Goal: Information Seeking & Learning: Compare options

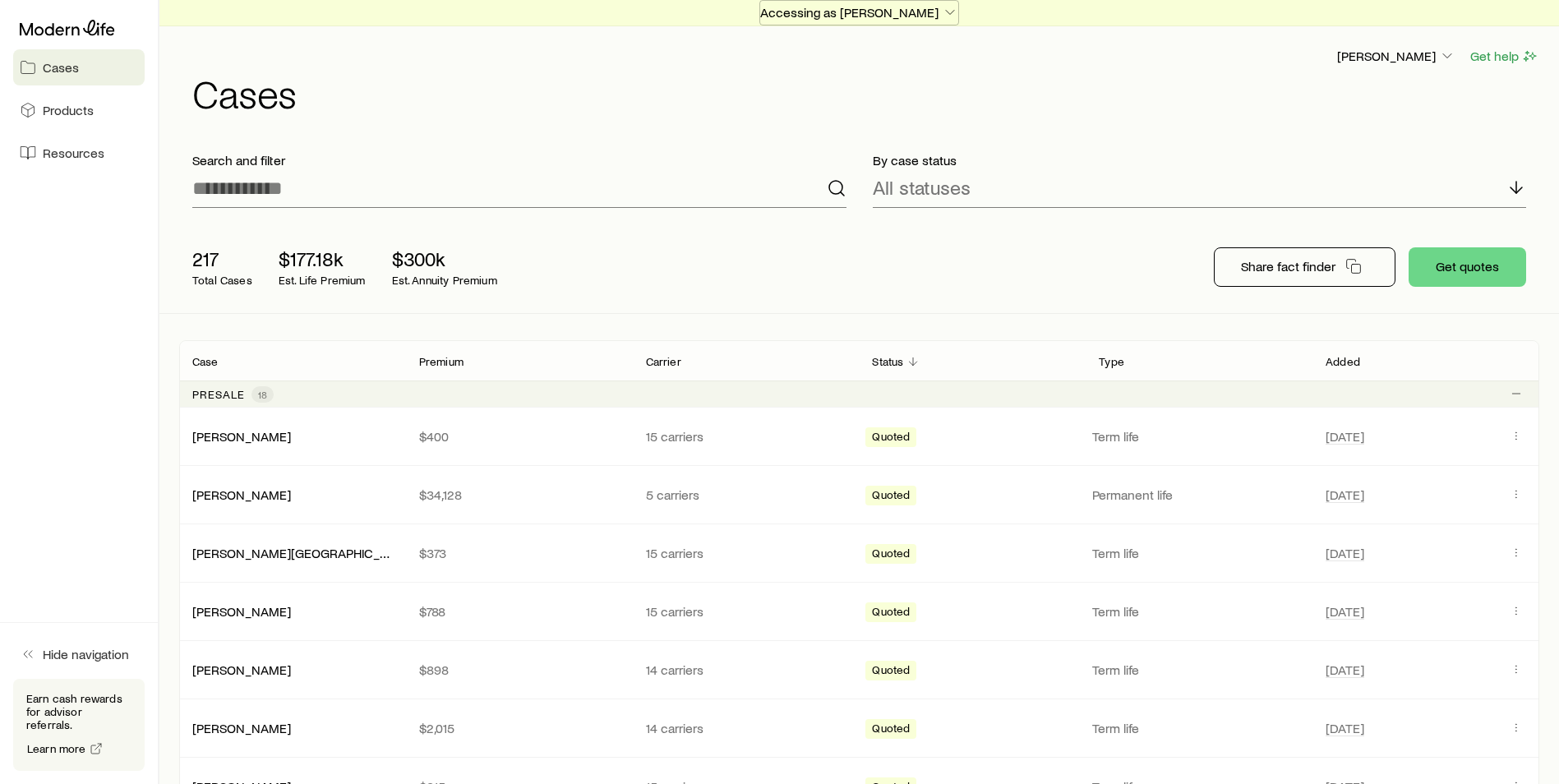
click at [916, 17] on p "Accessing as [PERSON_NAME]" at bounding box center [860, 12] width 198 height 16
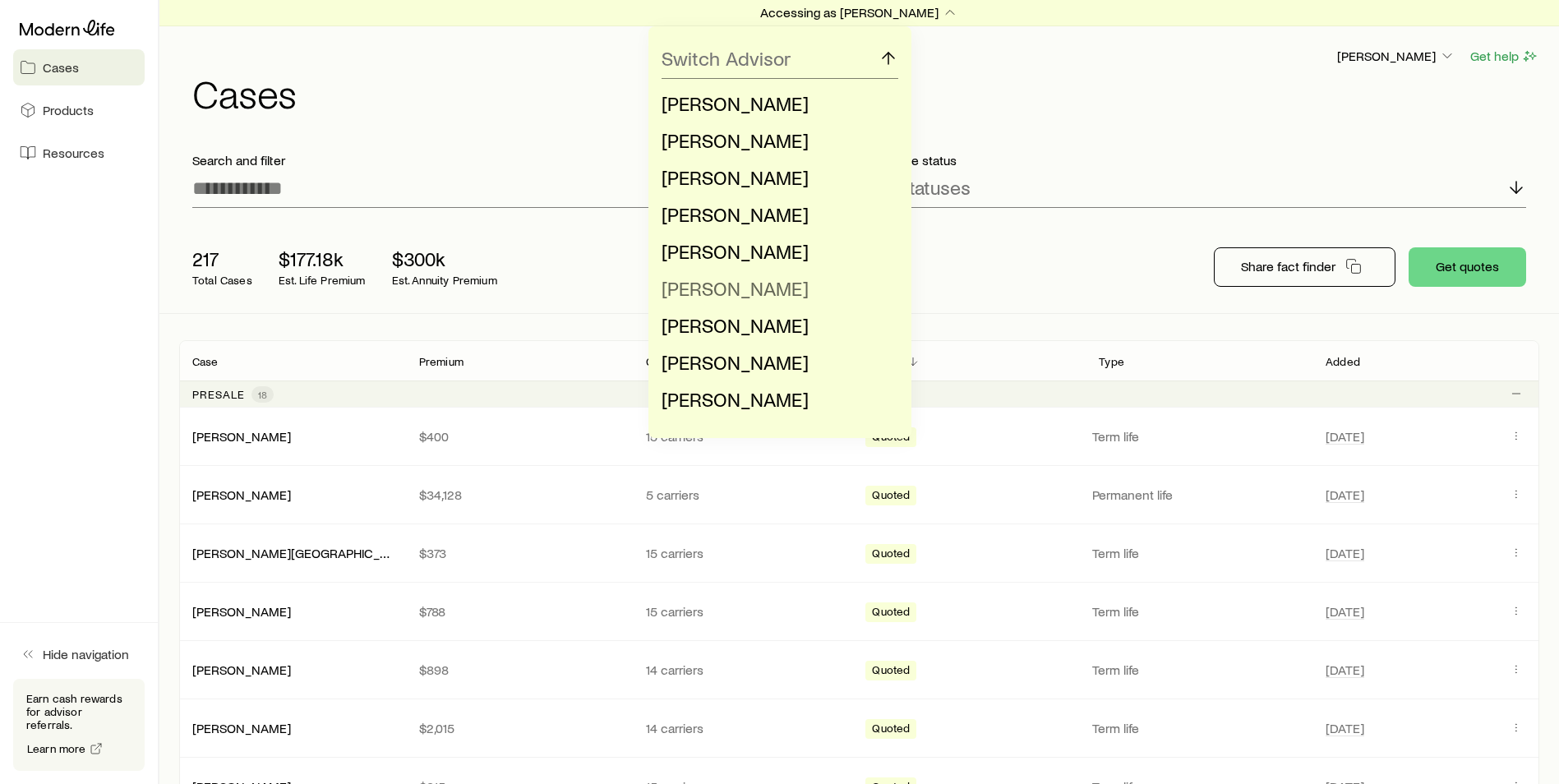
click at [749, 286] on span "[PERSON_NAME]" at bounding box center [735, 288] width 148 height 24
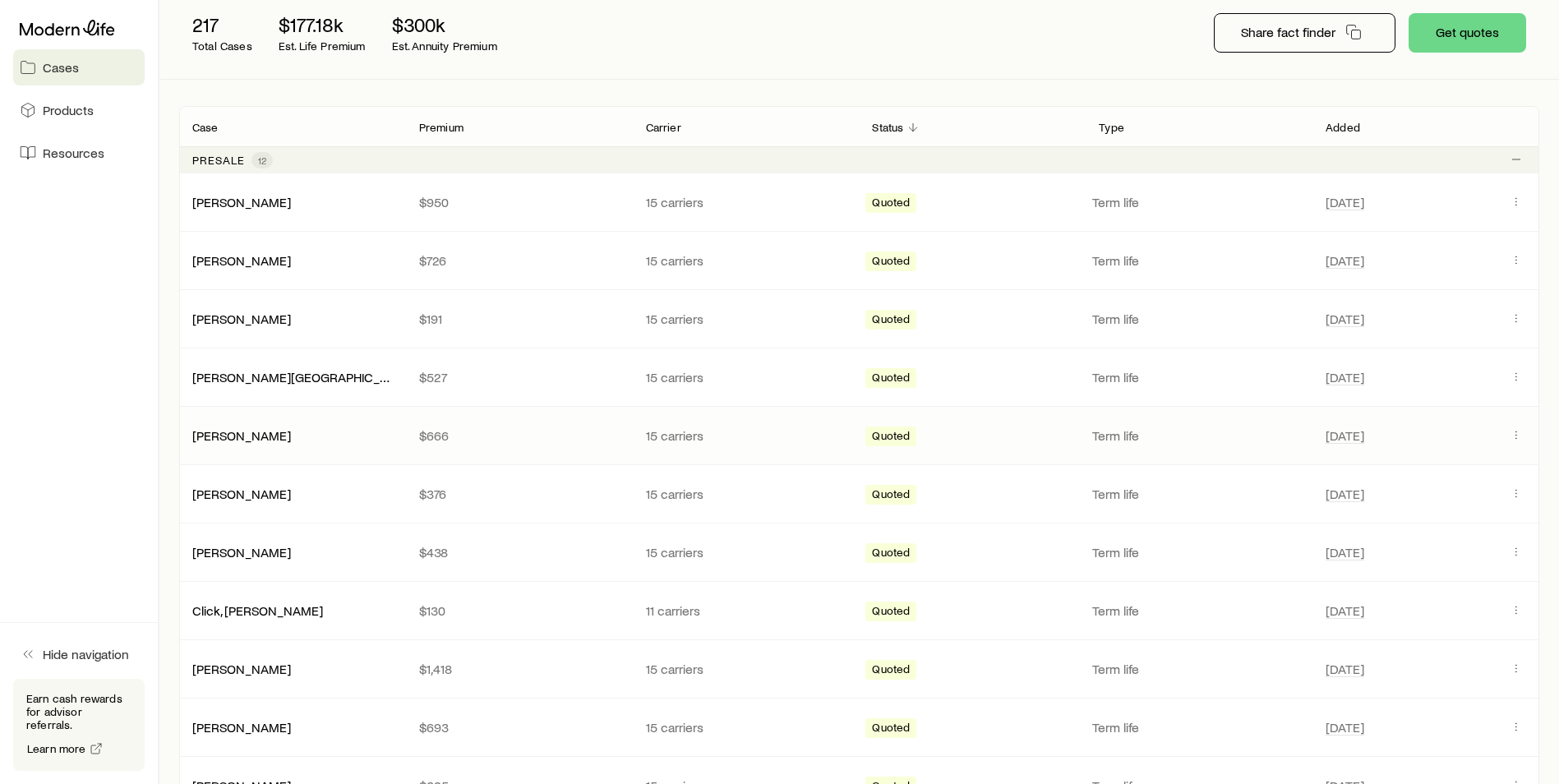
scroll to position [247, 0]
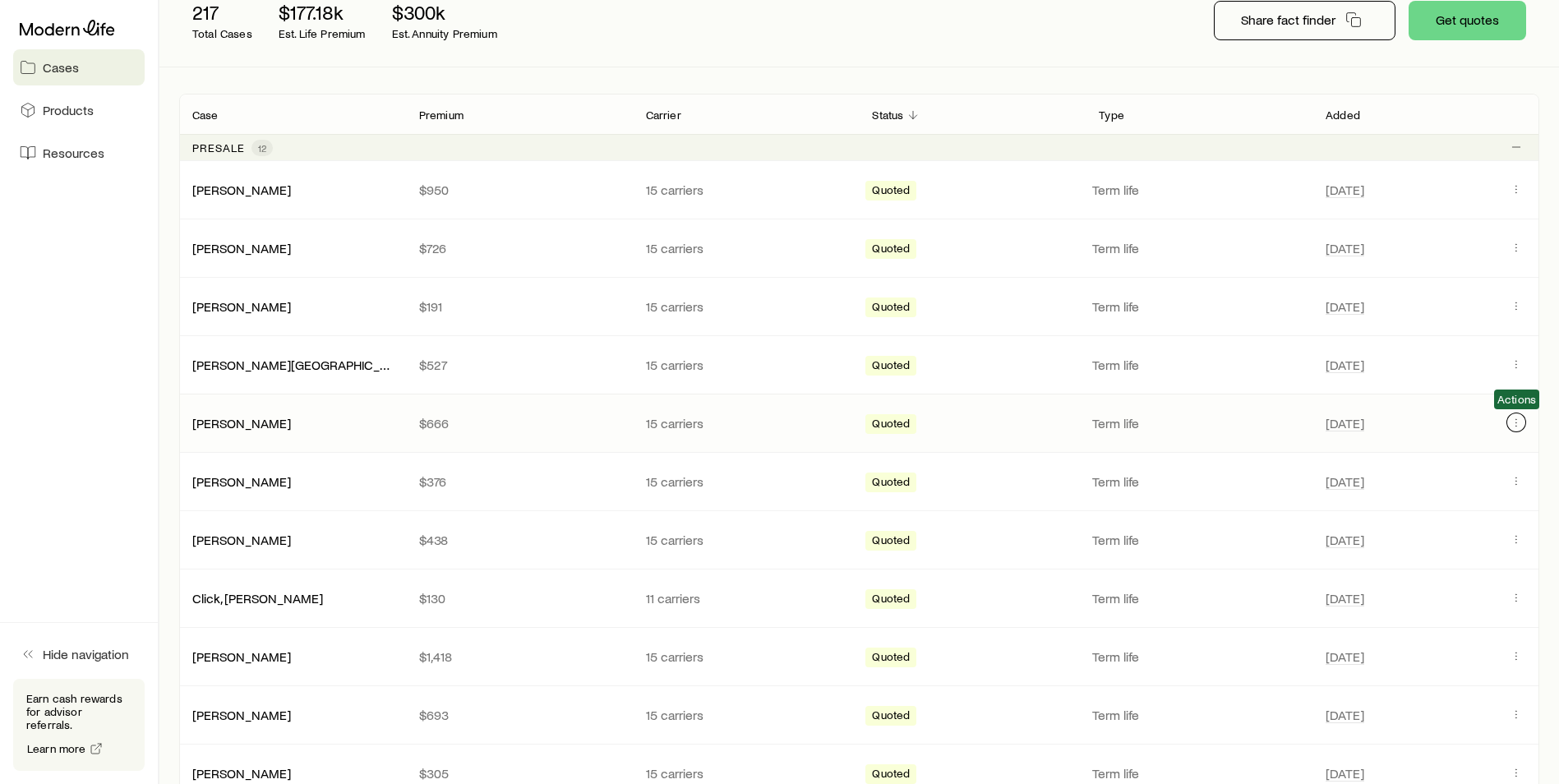
click at [1515, 420] on icon "Client cases" at bounding box center [1517, 422] width 14 height 14
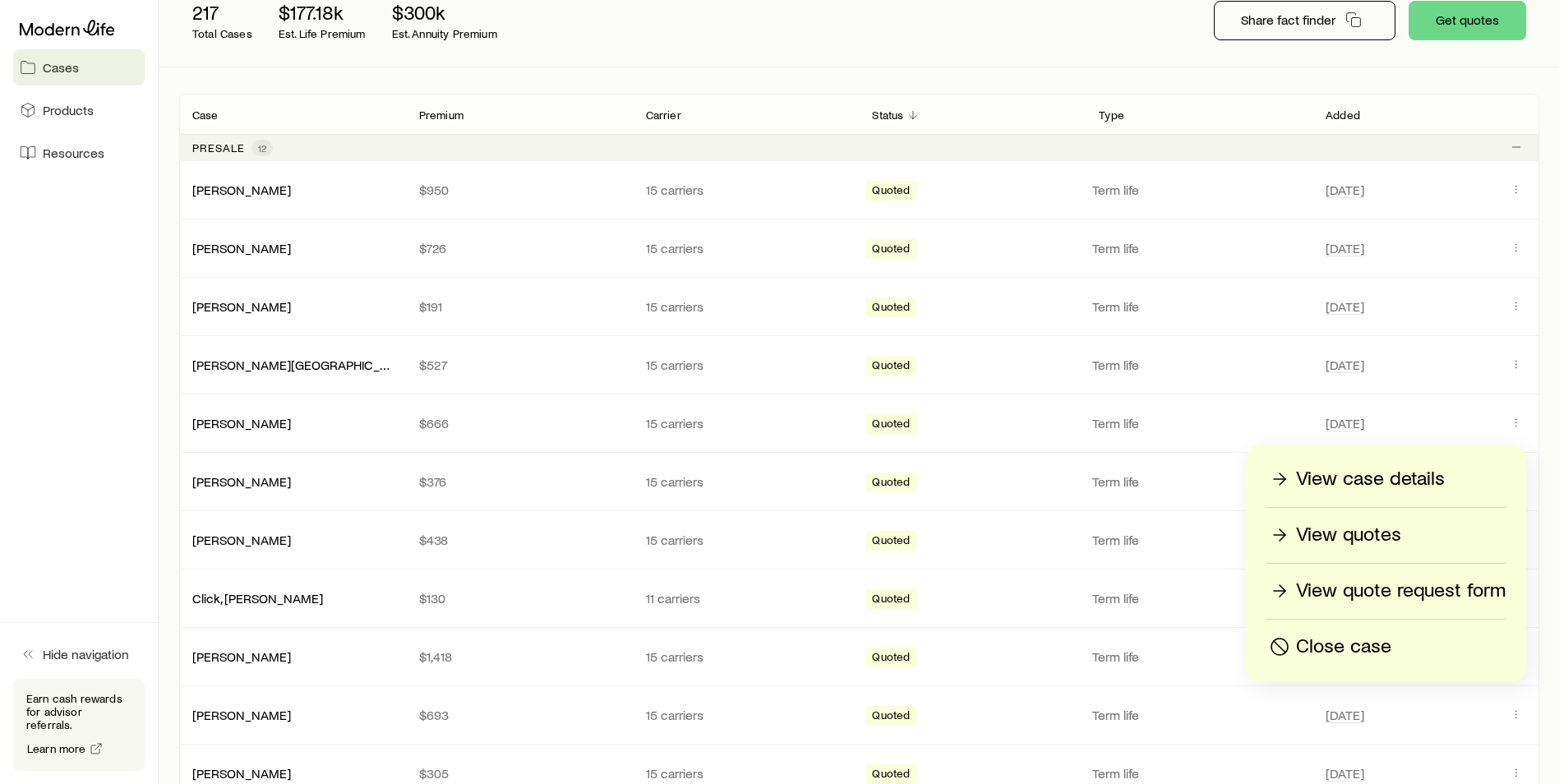
click at [1361, 542] on p "View quotes" at bounding box center [1349, 535] width 105 height 26
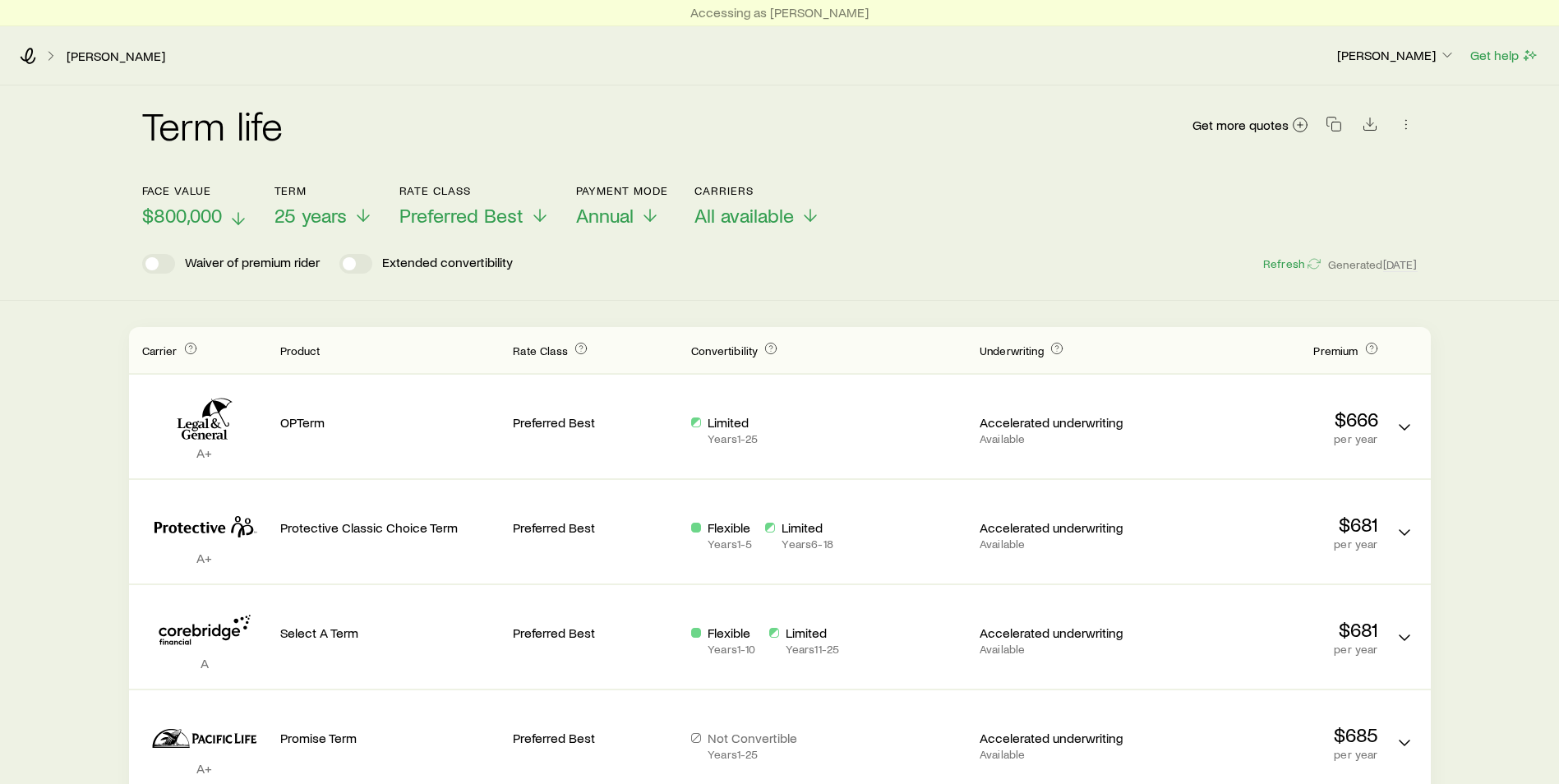
click at [242, 208] on p "$800,000" at bounding box center [195, 214] width 106 height 23
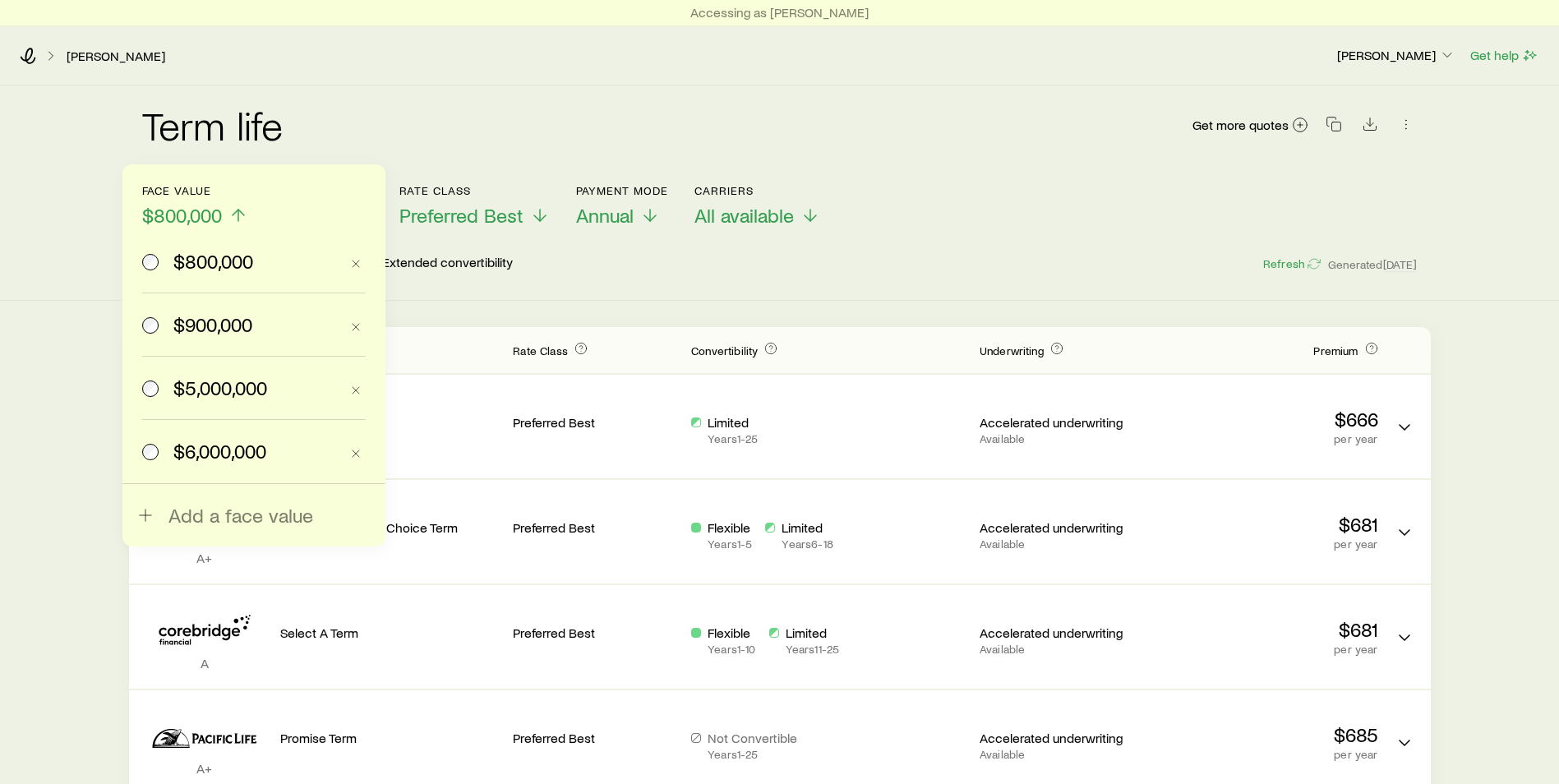
click at [215, 316] on span "$900,000" at bounding box center [213, 324] width 79 height 23
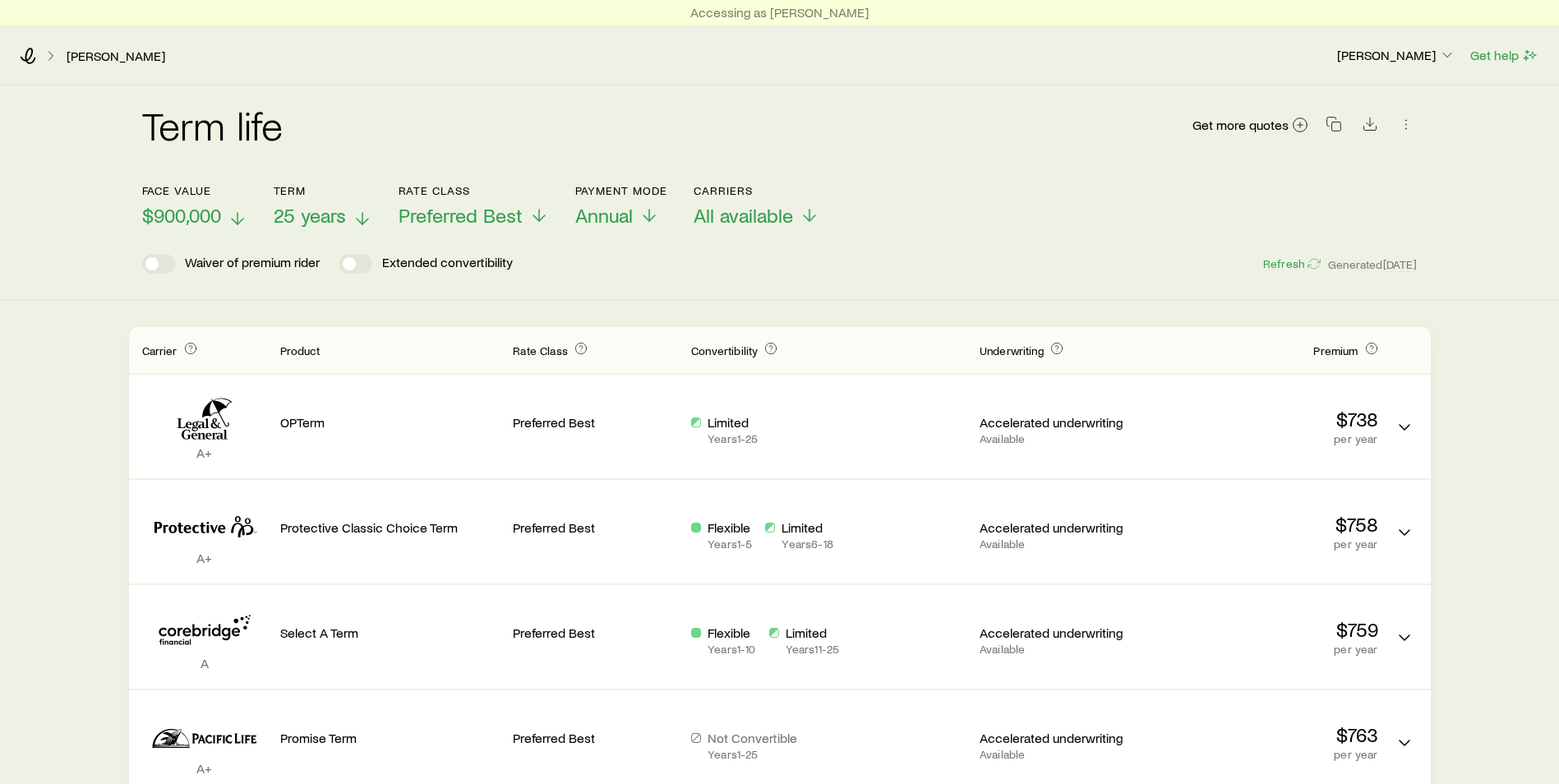
click at [340, 214] on span "25 years" at bounding box center [309, 214] width 72 height 23
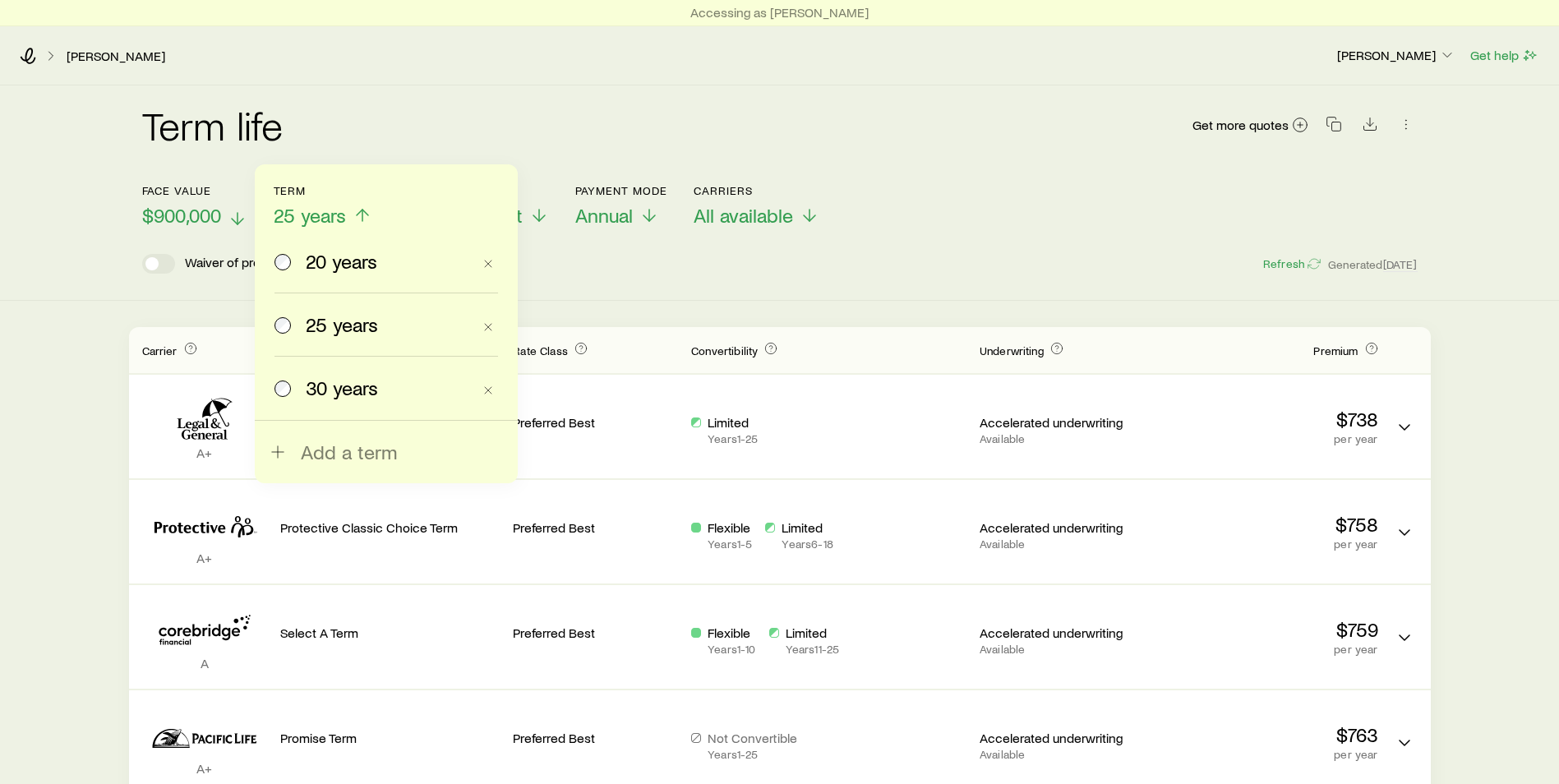
click at [337, 380] on span "30 years" at bounding box center [342, 387] width 72 height 23
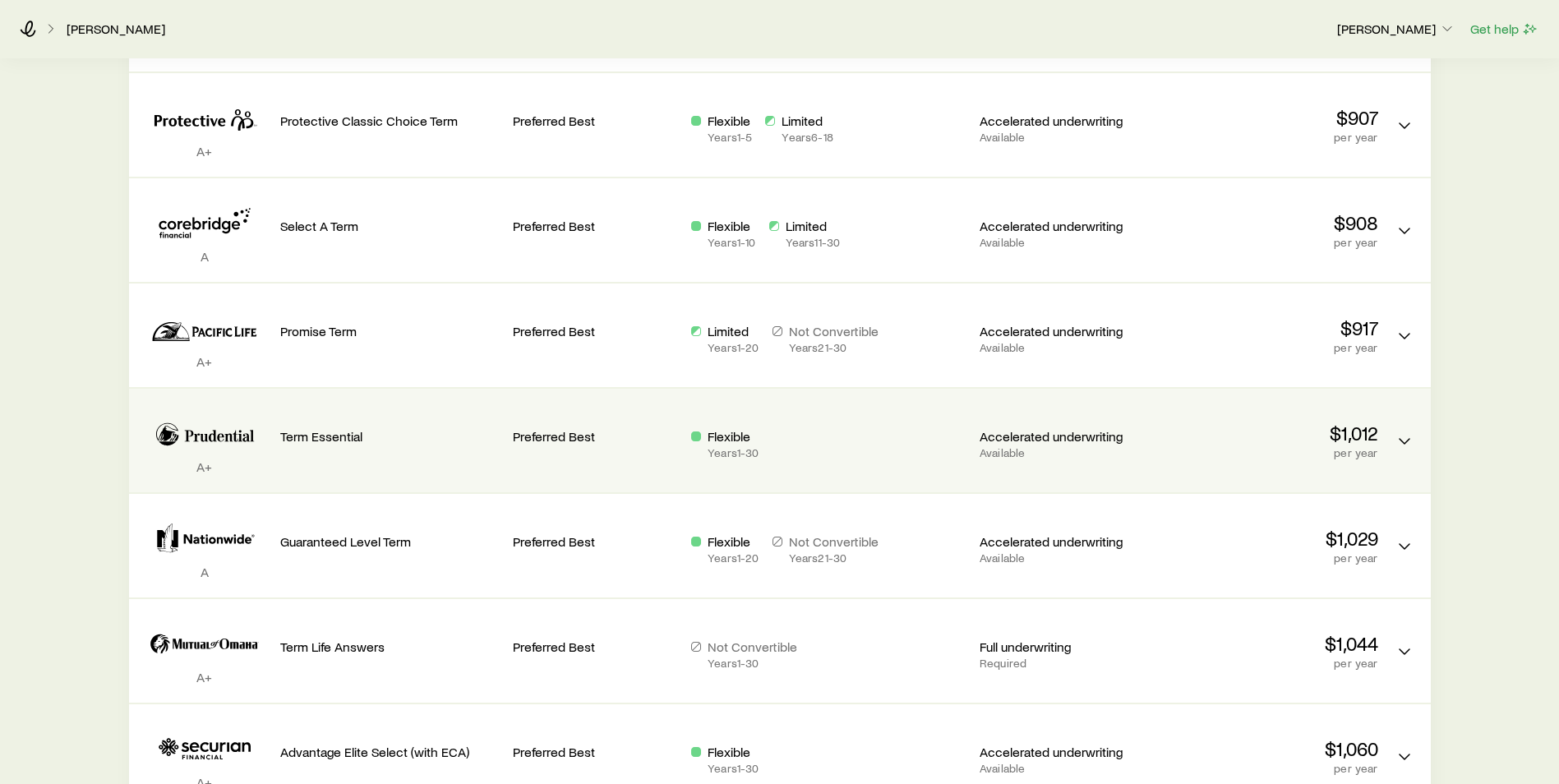
scroll to position [739, 0]
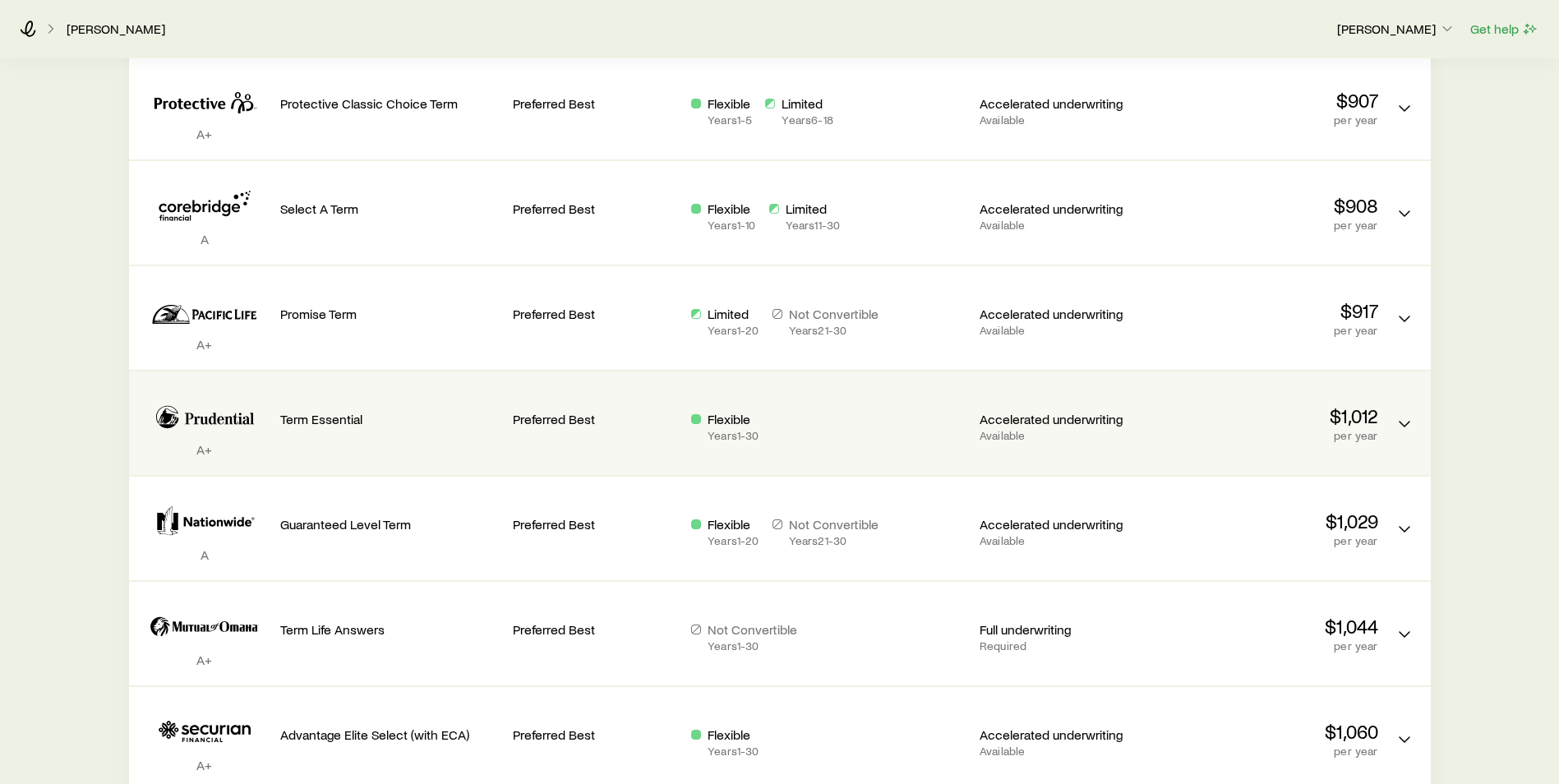
click at [415, 438] on div "Term Essential" at bounding box center [391, 423] width 220 height 77
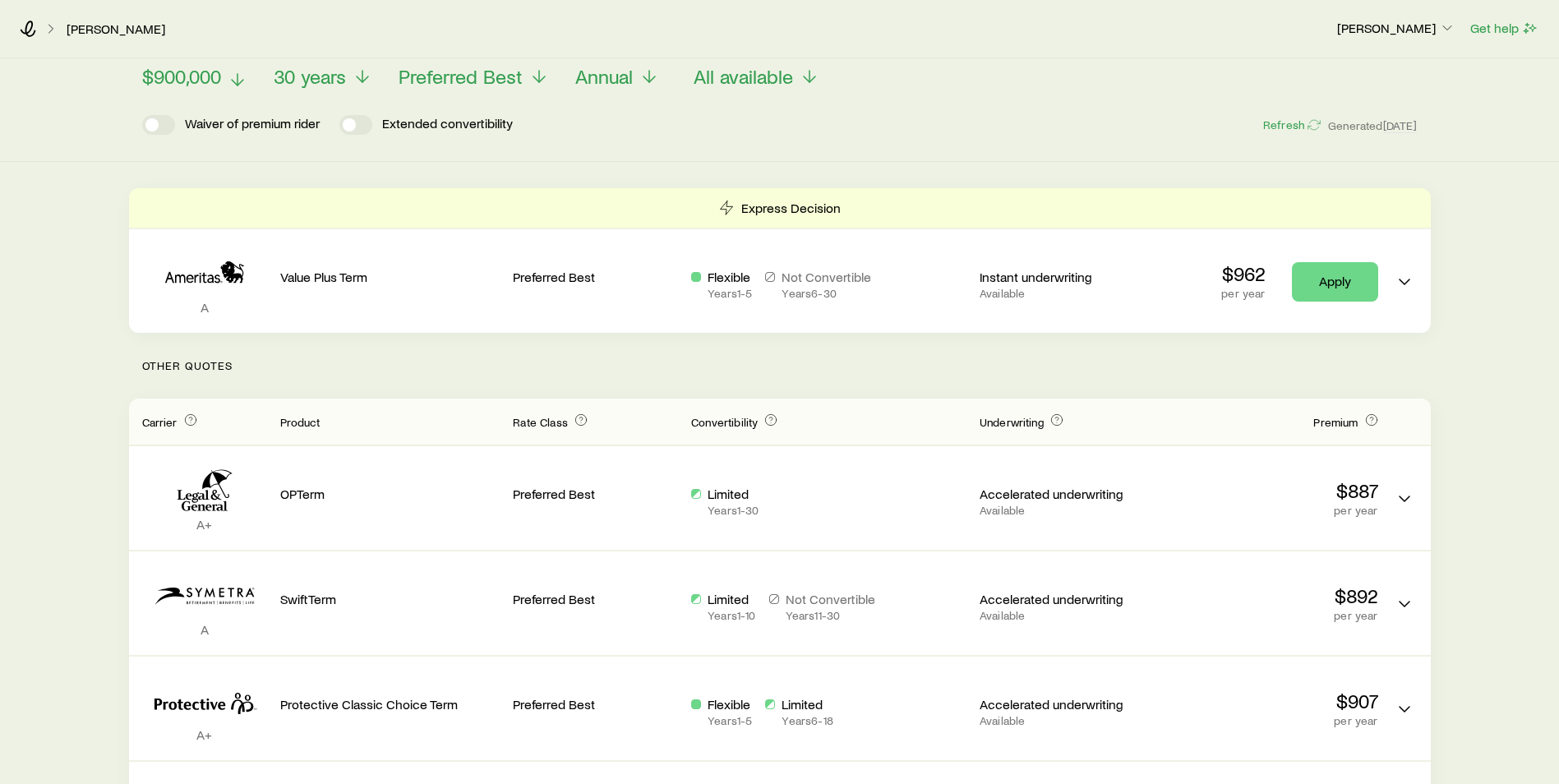
scroll to position [0, 0]
